Goal: Task Accomplishment & Management: Complete application form

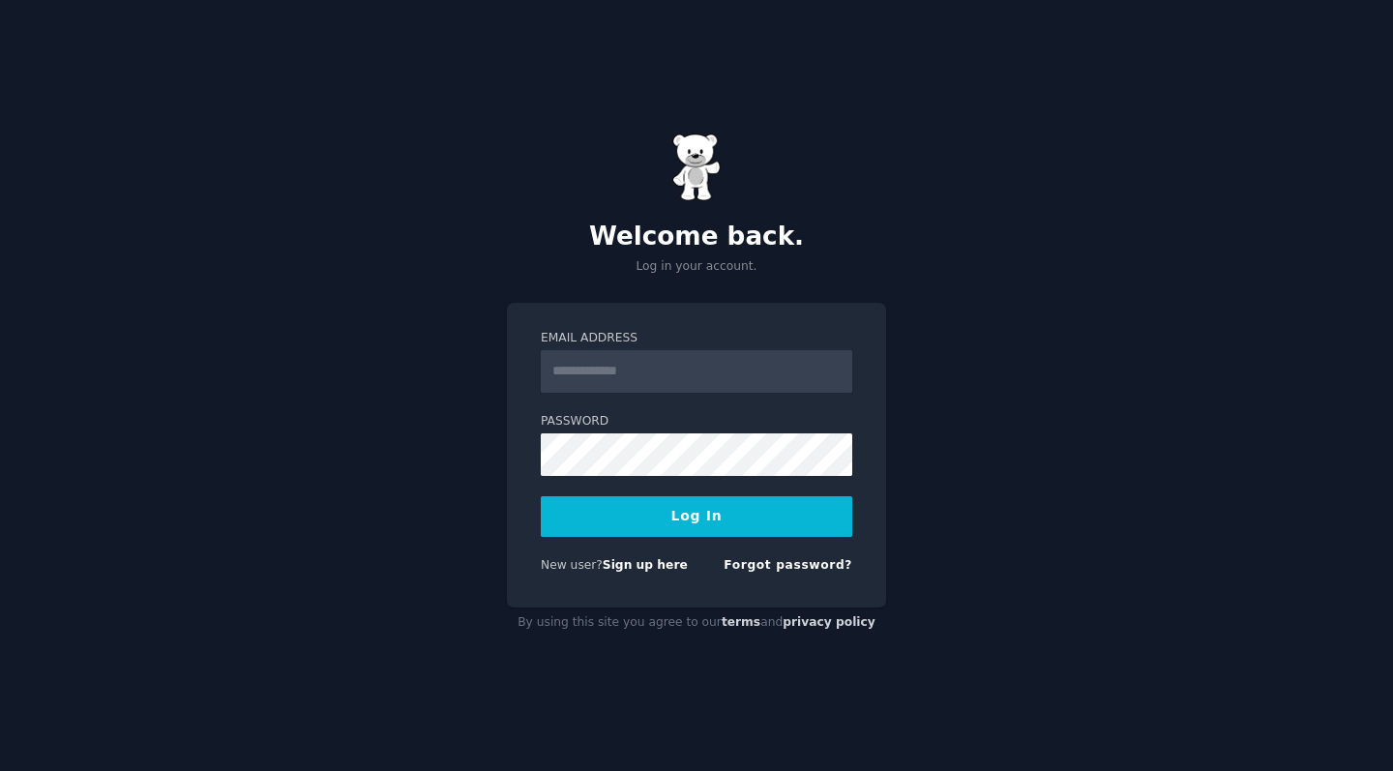
click at [634, 572] on div "New user? Sign up here" at bounding box center [614, 565] width 147 height 17
click at [634, 564] on link "Sign up here" at bounding box center [645, 565] width 85 height 14
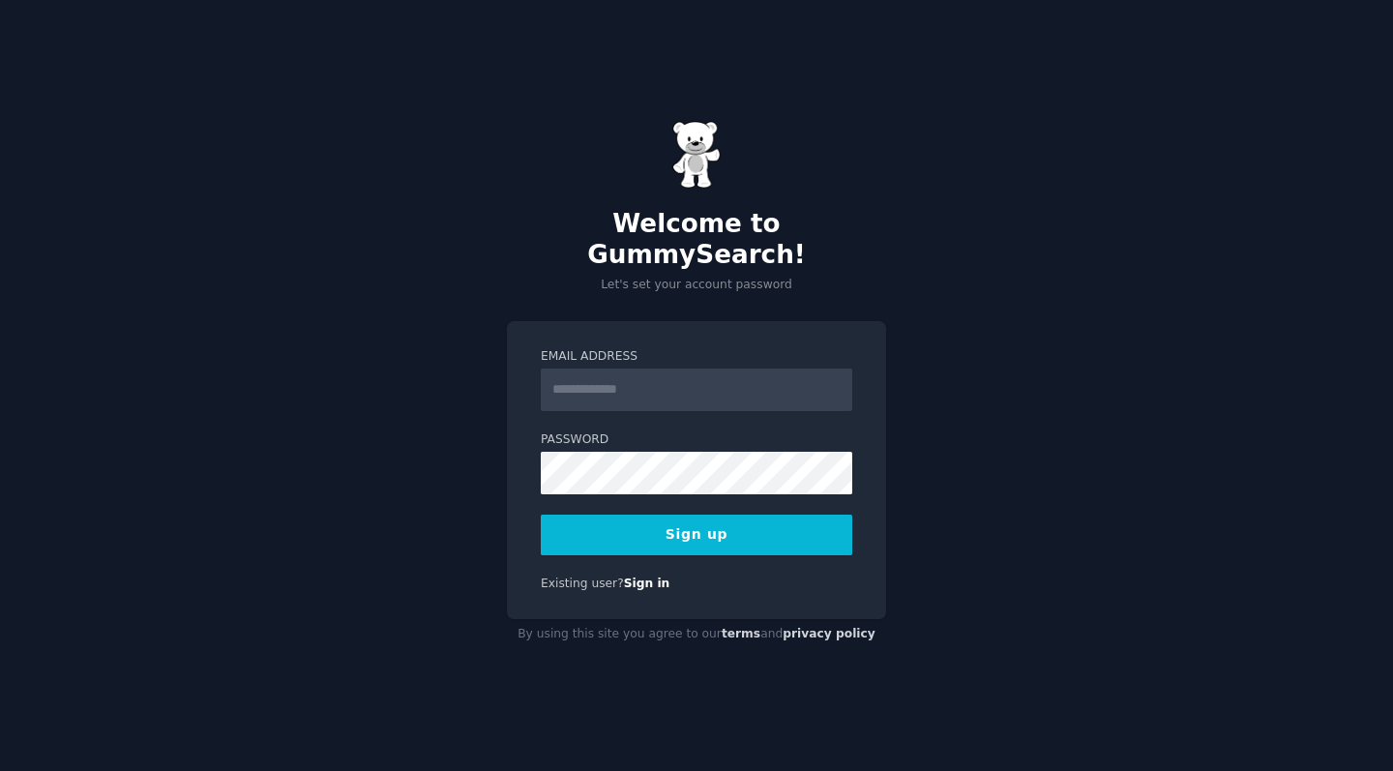
click at [642, 371] on input "Email Address" at bounding box center [697, 390] width 312 height 43
type input "**********"
click at [697, 519] on button "Sign up" at bounding box center [697, 535] width 312 height 41
click at [702, 515] on button "Sign up" at bounding box center [697, 535] width 312 height 41
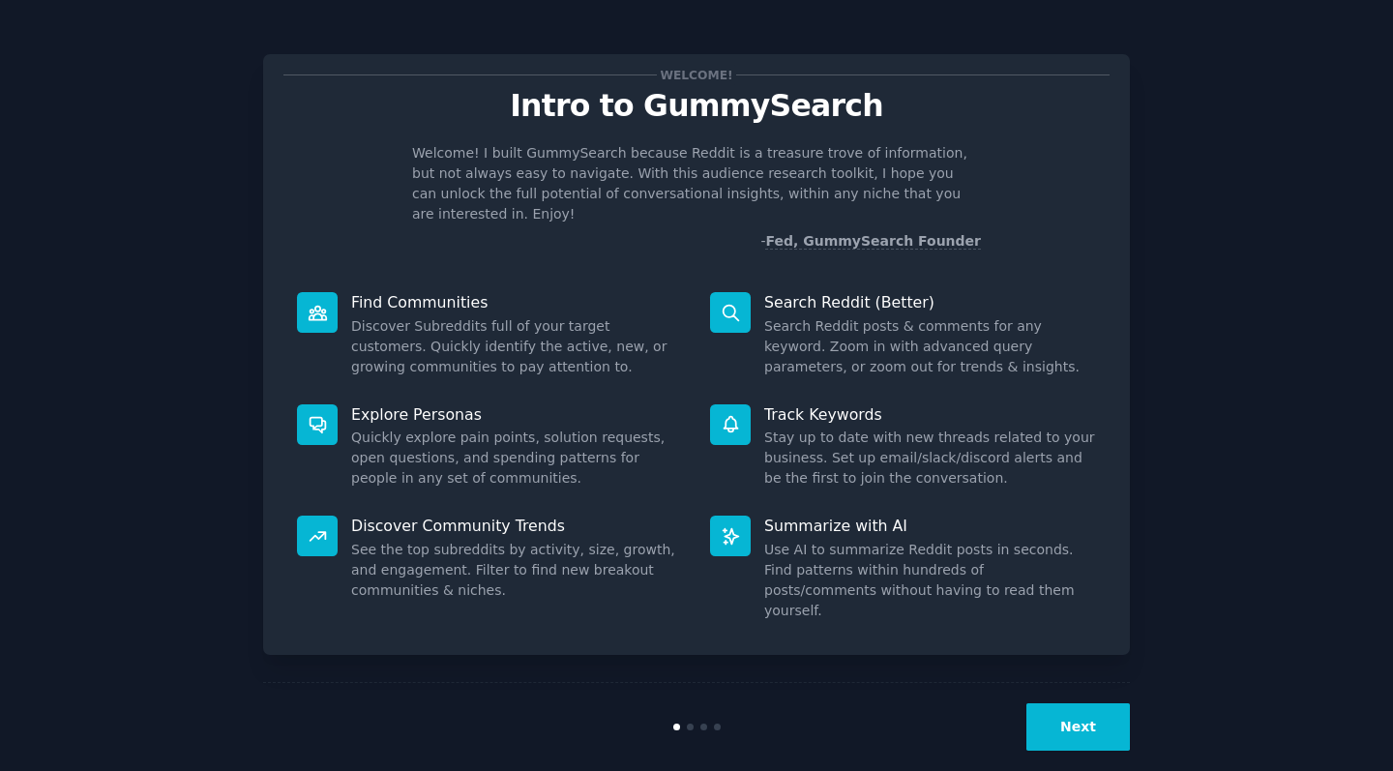
click at [1084, 707] on button "Next" at bounding box center [1079, 726] width 104 height 47
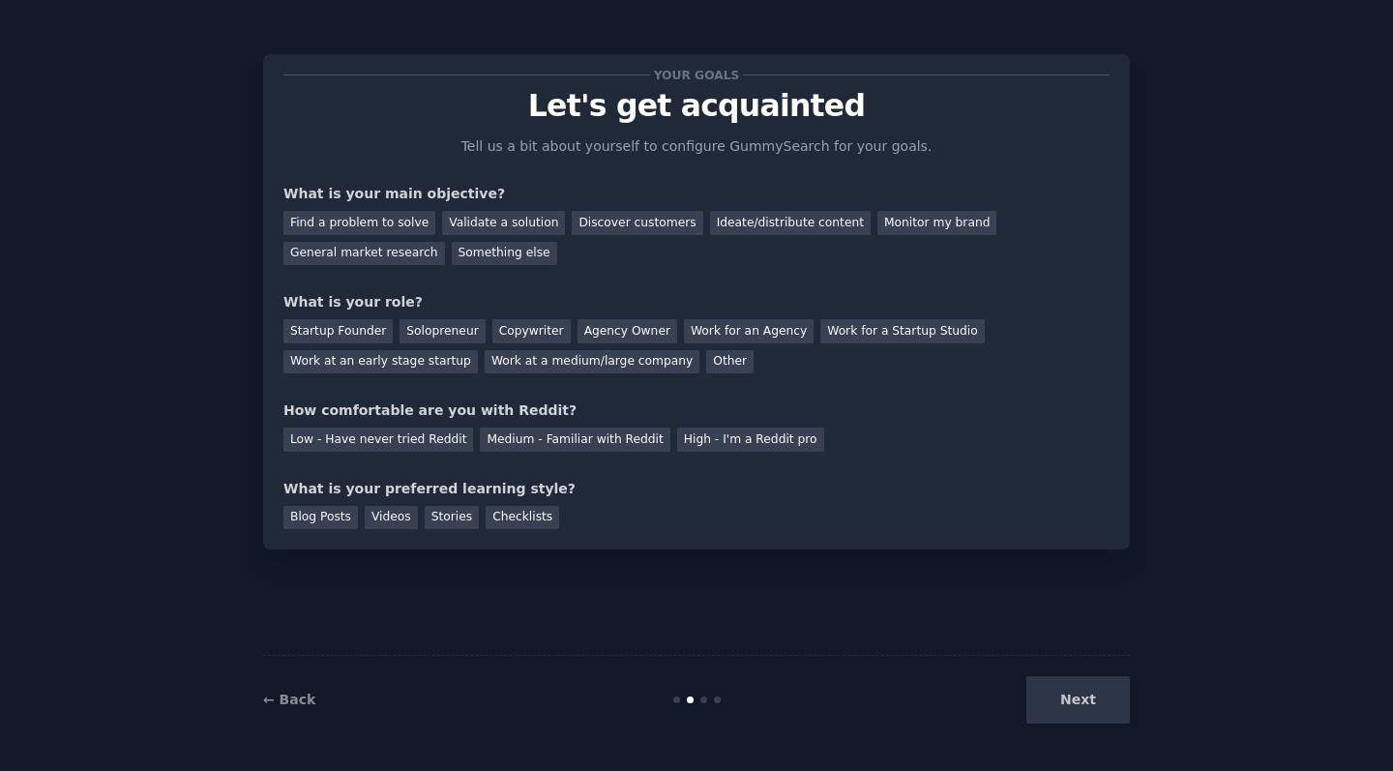
click at [1084, 707] on div "Next" at bounding box center [985, 699] width 289 height 47
click at [408, 226] on div "Find a problem to solve" at bounding box center [360, 223] width 152 height 24
click at [384, 334] on div "Startup Founder" at bounding box center [338, 331] width 109 height 24
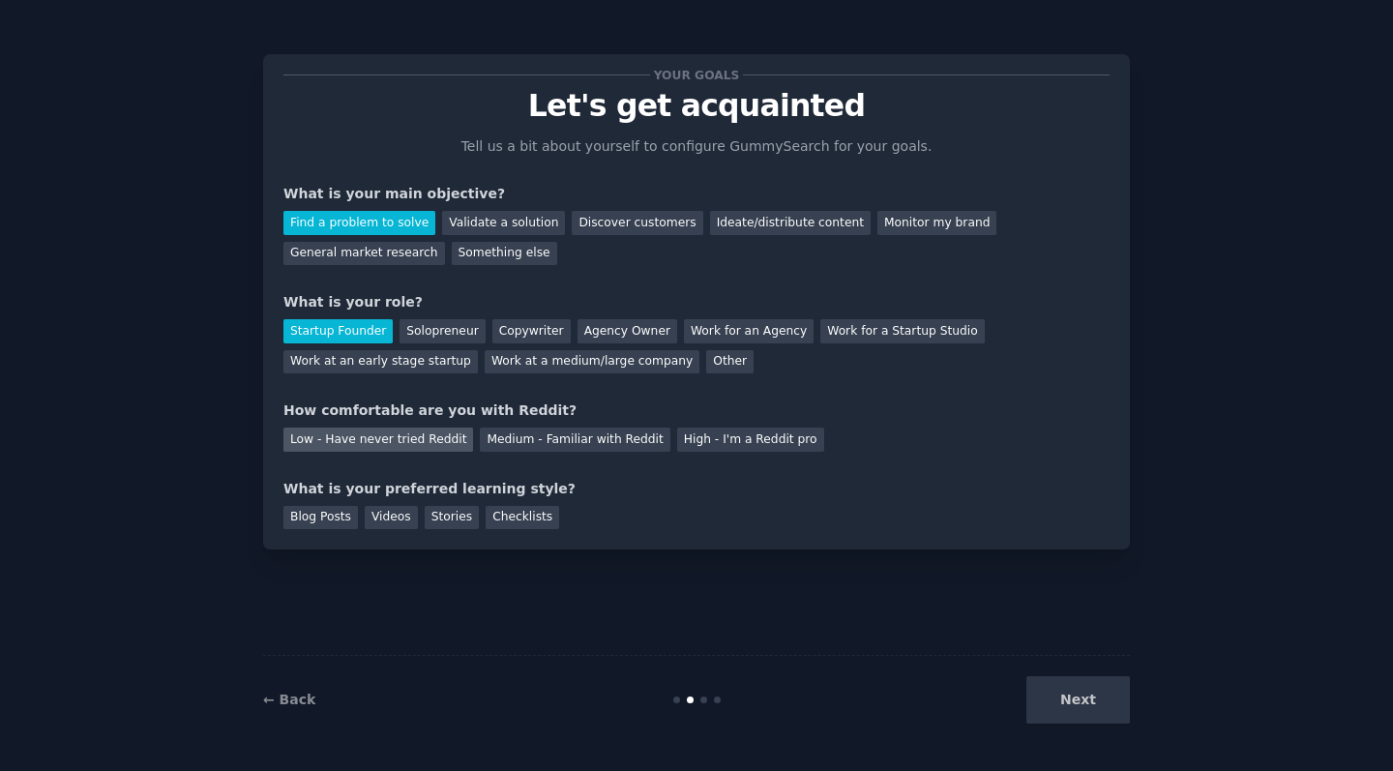
click at [362, 438] on div "Low - Have never tried Reddit" at bounding box center [379, 440] width 190 height 24
click at [412, 513] on div "Videos" at bounding box center [391, 518] width 53 height 24
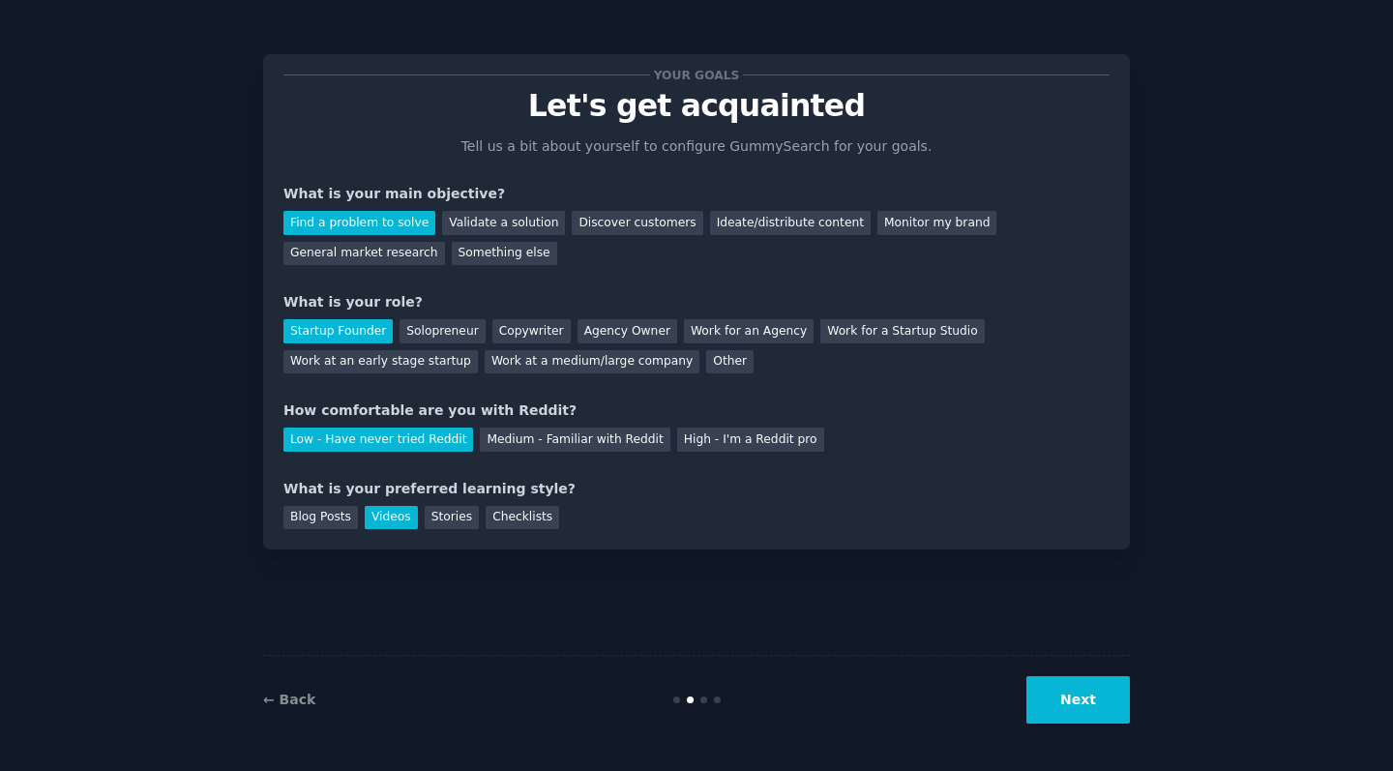
click at [1110, 718] on button "Next" at bounding box center [1079, 699] width 104 height 47
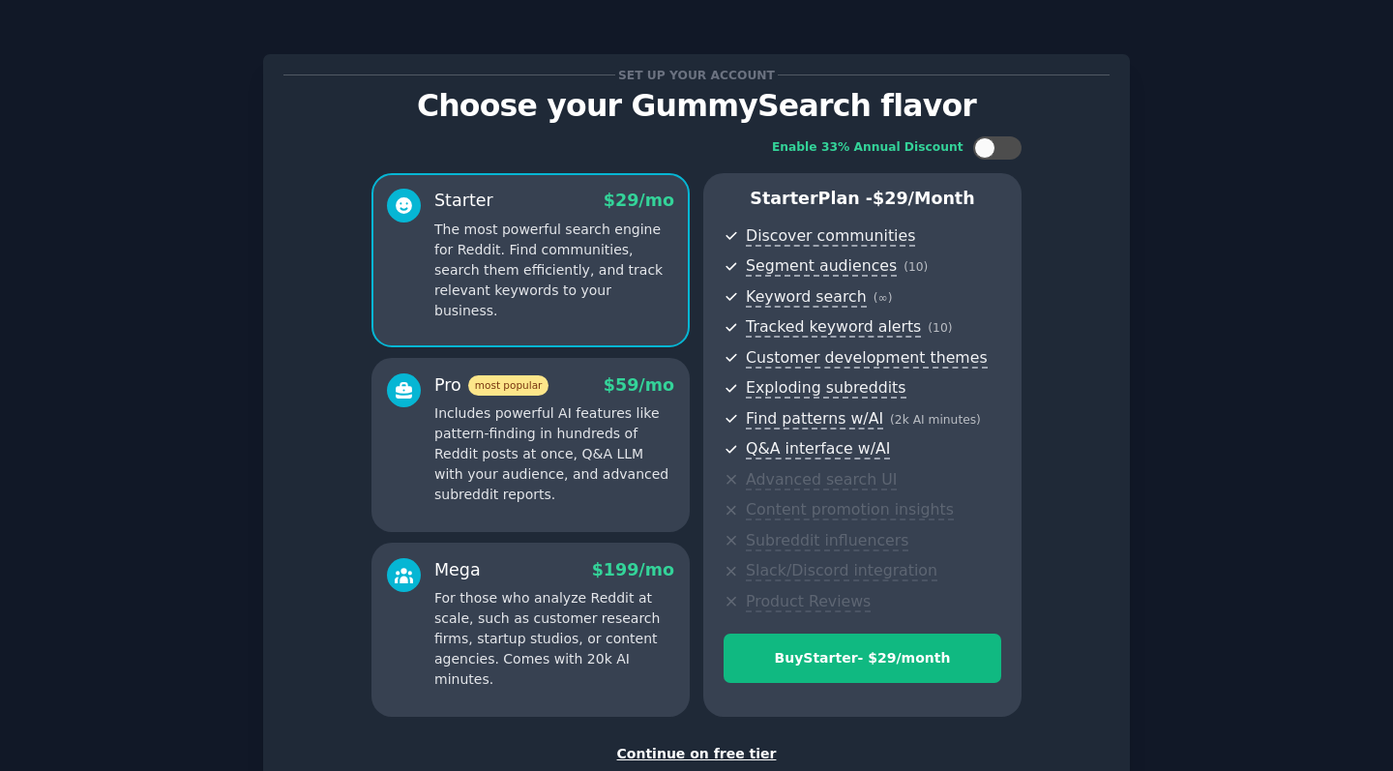
click at [748, 745] on div "Continue on free tier" at bounding box center [697, 754] width 826 height 20
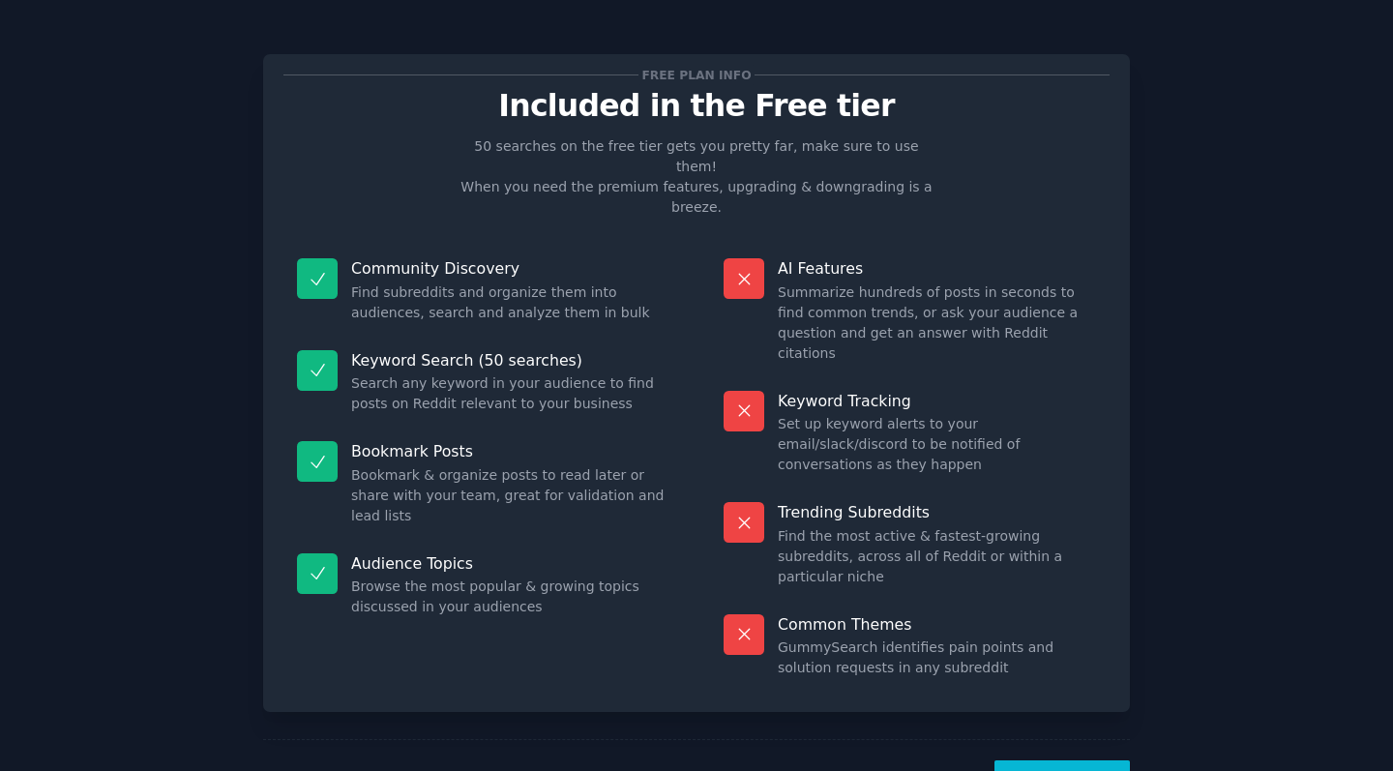
click at [1091, 761] on button "Let's Go!" at bounding box center [1062, 784] width 135 height 47
